Goal: Obtain resource: Download file/media

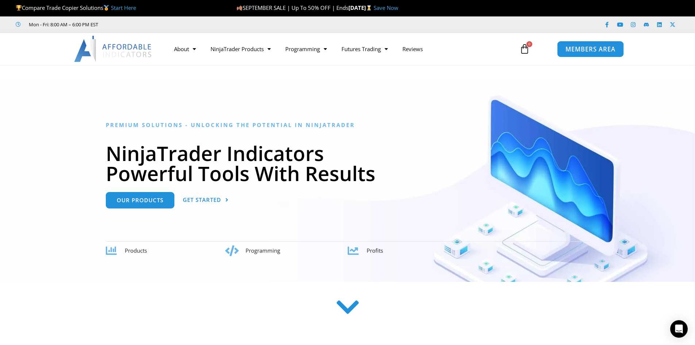
click at [576, 50] on span "MEMBERS AREA" at bounding box center [591, 49] width 50 height 6
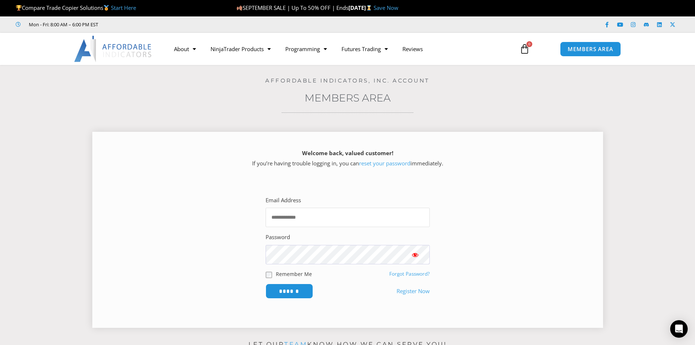
click at [331, 215] on input "Email Address" at bounding box center [348, 217] width 164 height 19
type input "**********"
click at [284, 291] on input "******" at bounding box center [289, 291] width 50 height 16
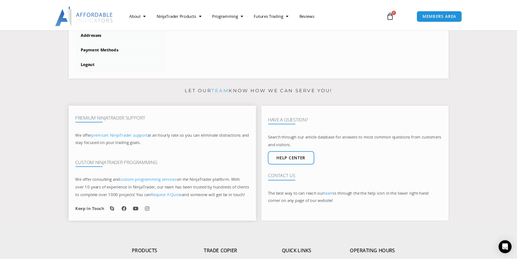
scroll to position [475, 0]
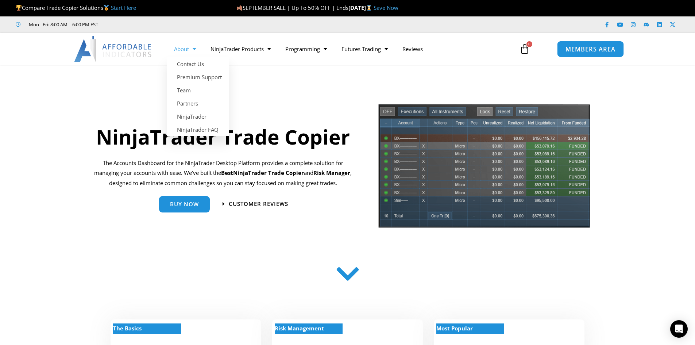
click at [597, 49] on span "MEMBERS AREA" at bounding box center [591, 49] width 50 height 6
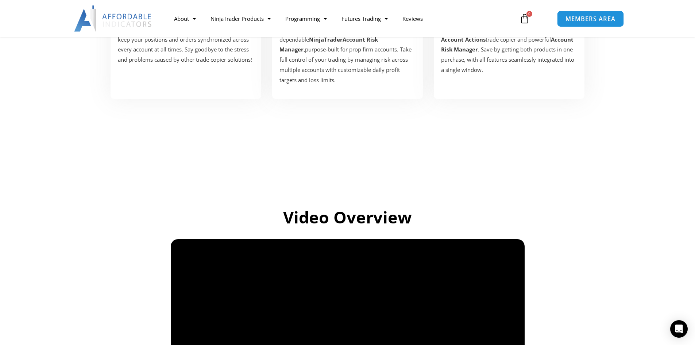
scroll to position [511, 0]
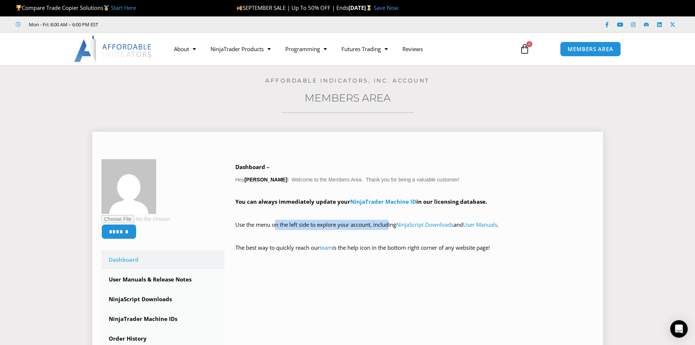
drag, startPoint x: 273, startPoint y: 226, endPoint x: 384, endPoint y: 223, distance: 111.0
click at [384, 223] on p "Use the menu on the left side to explore your account, including NinjaScript Do…" at bounding box center [414, 230] width 359 height 20
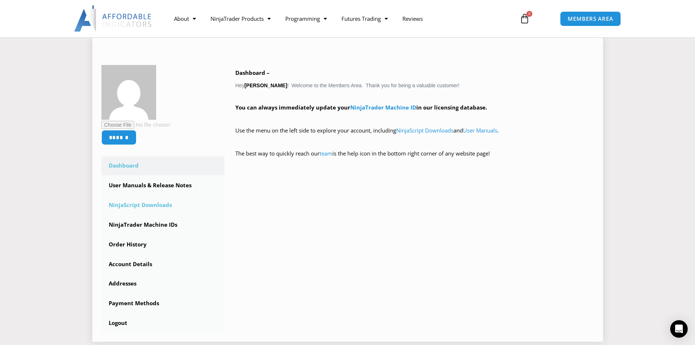
scroll to position [110, 0]
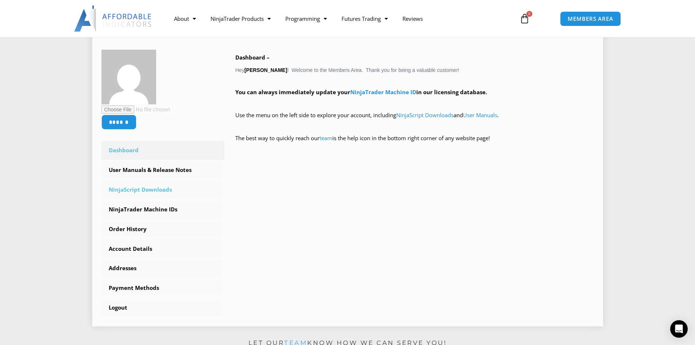
click at [140, 190] on link "NinjaScript Downloads" at bounding box center [162, 189] width 123 height 19
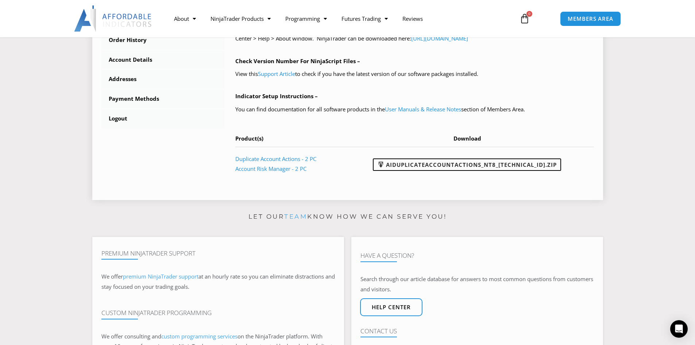
scroll to position [292, 0]
click at [474, 165] on link "AIDuplicateAccountActions_NT8_25.9.22.1.zip" at bounding box center [467, 164] width 188 height 12
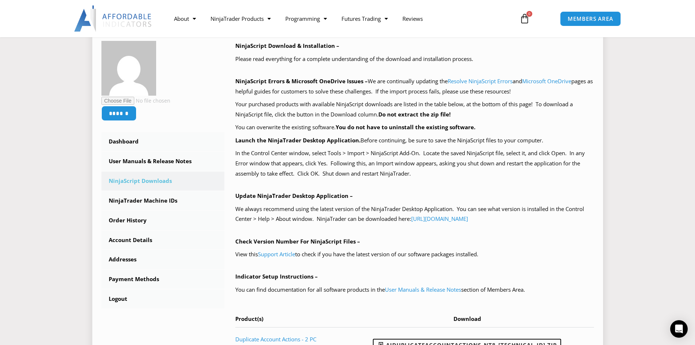
scroll to position [110, 0]
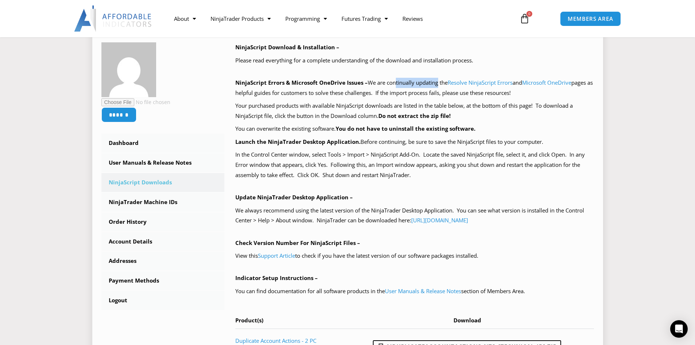
drag, startPoint x: 401, startPoint y: 82, endPoint x: 438, endPoint y: 81, distance: 37.6
click at [438, 81] on p "NinjaScript Errors & Microsoft OneDrive Issues – We are continually updating th…" at bounding box center [414, 88] width 359 height 20
click at [435, 84] on p "NinjaScript Errors & Microsoft OneDrive Issues – We are continually updating th…" at bounding box center [414, 88] width 359 height 20
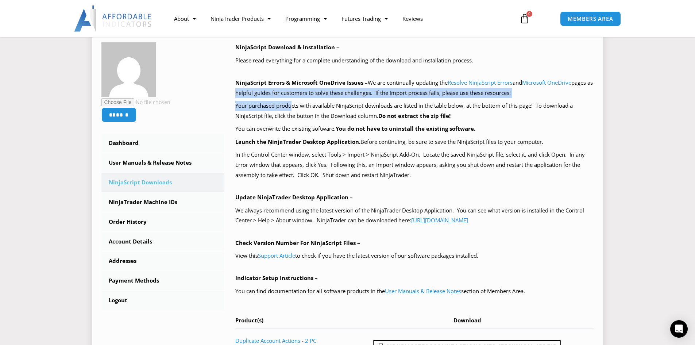
drag, startPoint x: 267, startPoint y: 94, endPoint x: 296, endPoint y: 108, distance: 32.3
click at [296, 108] on div "NinjaScript Download & Installation – Please read everything for a complete und…" at bounding box center [414, 202] width 359 height 320
click at [296, 108] on p "Your purchased products with available NinjaScript downloads are listed in the …" at bounding box center [414, 111] width 359 height 20
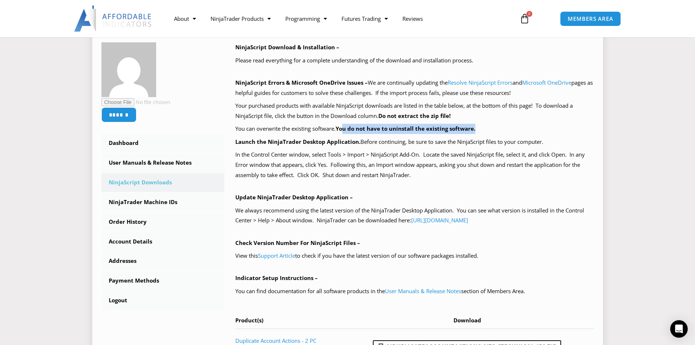
drag, startPoint x: 349, startPoint y: 130, endPoint x: 478, endPoint y: 129, distance: 129.6
click at [478, 129] on p "You can overwrite the existing software. You do not have to uninstall the exist…" at bounding box center [414, 129] width 359 height 10
drag, startPoint x: 366, startPoint y: 141, endPoint x: 551, endPoint y: 142, distance: 184.7
click at [551, 142] on p "Launch the NinjaTrader Desktop Application. Before continuing, be sure to save …" at bounding box center [414, 142] width 359 height 10
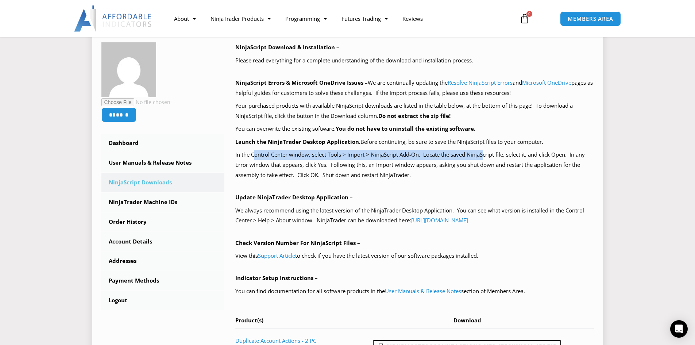
drag, startPoint x: 254, startPoint y: 157, endPoint x: 488, endPoint y: 154, distance: 233.7
click at [488, 154] on p "In the Control Center window, select Tools > Import > NinjaScript Add-On. Locat…" at bounding box center [414, 165] width 359 height 31
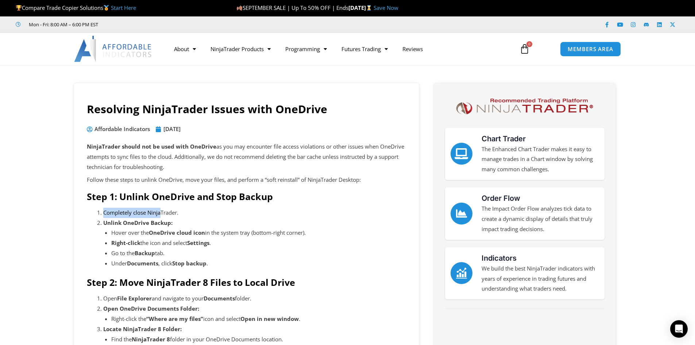
drag, startPoint x: 104, startPoint y: 212, endPoint x: 161, endPoint y: 212, distance: 56.2
click at [161, 212] on li "Completely close NinjaTrader." at bounding box center [254, 213] width 303 height 10
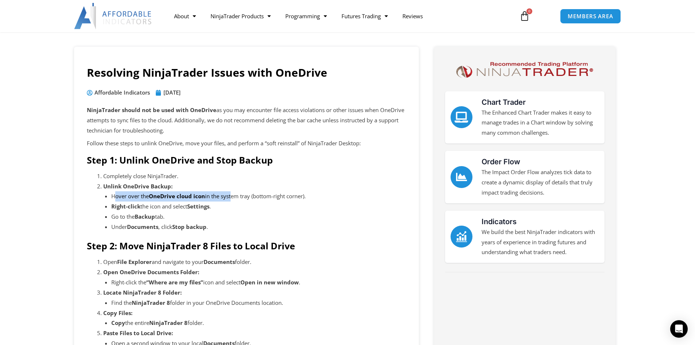
drag, startPoint x: 115, startPoint y: 196, endPoint x: 233, endPoint y: 195, distance: 117.2
click at [233, 195] on li "Hover over the OneDrive cloud icon in the system tray (bottom-right corner)." at bounding box center [258, 196] width 295 height 10
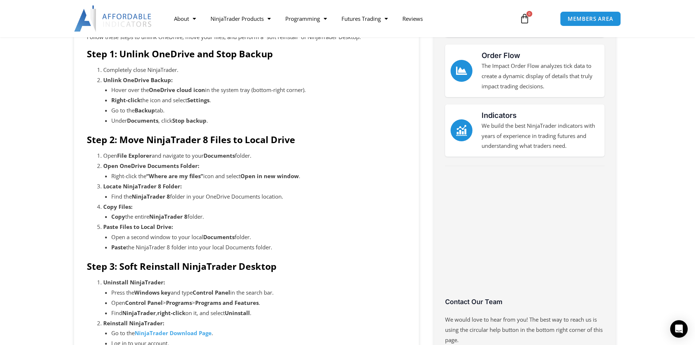
scroll to position [146, 0]
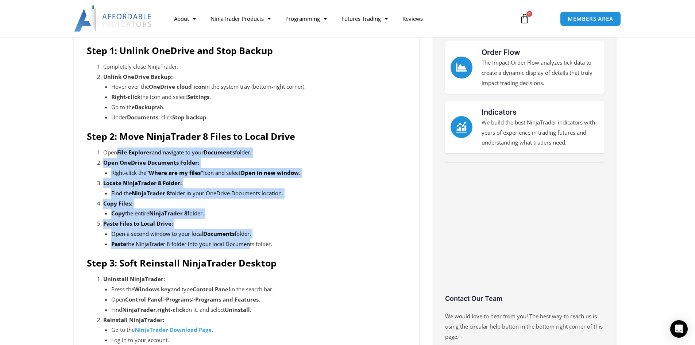
drag, startPoint x: 119, startPoint y: 155, endPoint x: 244, endPoint y: 242, distance: 152.6
click at [251, 241] on ol "Open File Explorer and navigate to your Documents folder. Open OneDrive Documen…" at bounding box center [254, 197] width 303 height 101
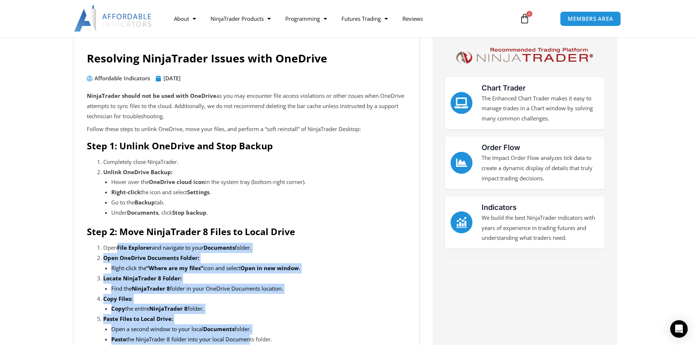
scroll to position [0, 0]
